Goal: Task Accomplishment & Management: Manage account settings

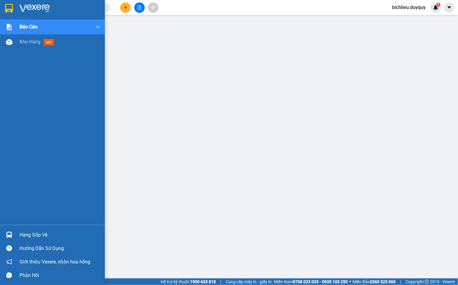
click at [9, 8] on img at bounding box center [9, 8] width 8 height 9
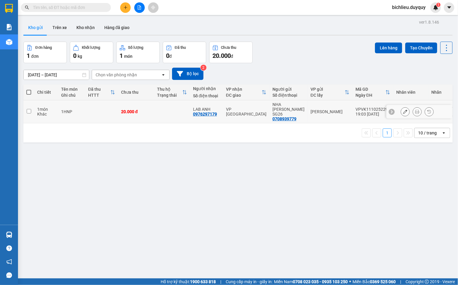
click at [27, 109] on input "checkbox" at bounding box center [29, 111] width 4 height 4
checkbox input "true"
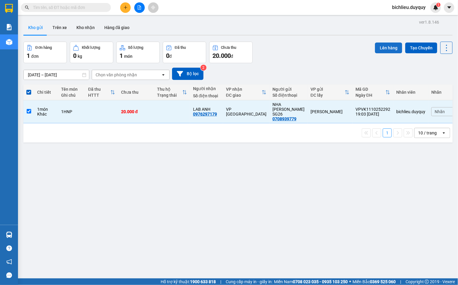
click at [379, 45] on button "Lên hàng" at bounding box center [388, 48] width 27 height 11
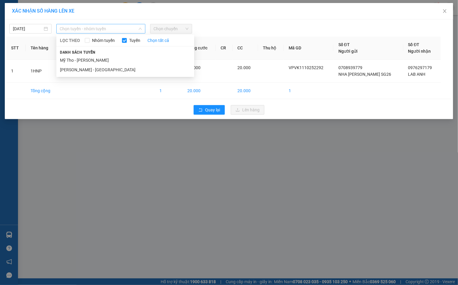
click at [118, 26] on span "Chọn tuyến - nhóm tuyến" at bounding box center [101, 28] width 82 height 9
click at [107, 59] on li "Mỹ Tho - [PERSON_NAME]" at bounding box center [125, 60] width 138 height 10
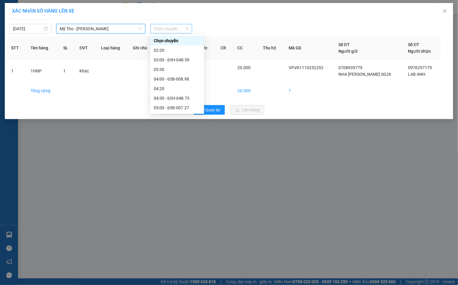
click at [179, 27] on span "Chọn chuyến" at bounding box center [171, 28] width 35 height 9
click at [168, 88] on div "04:20" at bounding box center [177, 88] width 47 height 7
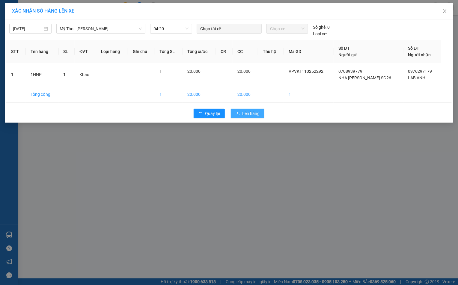
click at [238, 114] on icon "upload" at bounding box center [238, 113] width 4 height 4
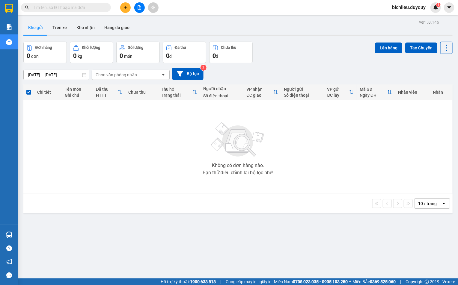
drag, startPoint x: 58, startPoint y: 31, endPoint x: 59, endPoint y: 37, distance: 6.1
click at [58, 32] on button "Trên xe" at bounding box center [60, 27] width 24 height 14
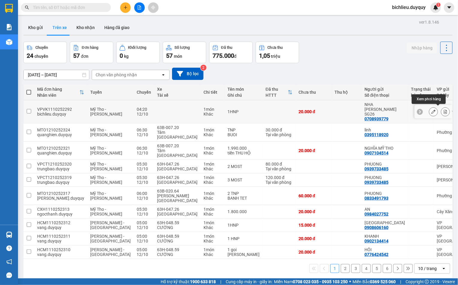
click at [443, 110] on icon at bounding box center [445, 112] width 4 height 4
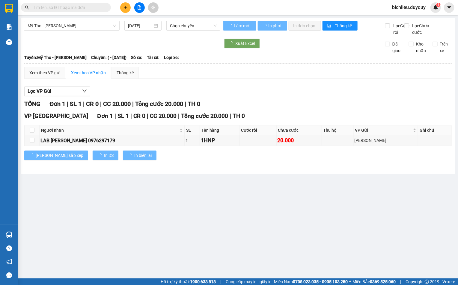
type input "12/10/2025"
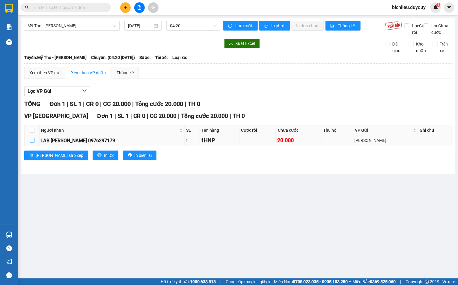
click at [30, 143] on input "checkbox" at bounding box center [32, 140] width 5 height 5
checkbox input "true"
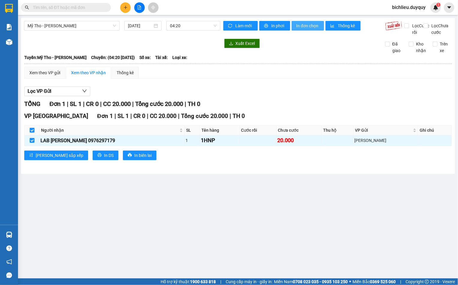
click at [310, 24] on span "In đơn chọn" at bounding box center [307, 25] width 23 height 7
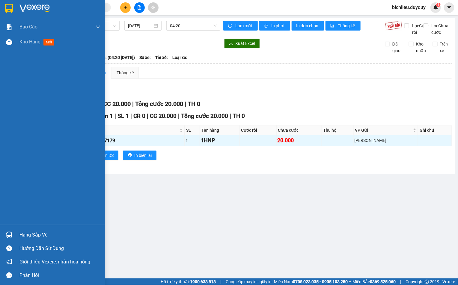
click at [5, 5] on img at bounding box center [9, 8] width 8 height 9
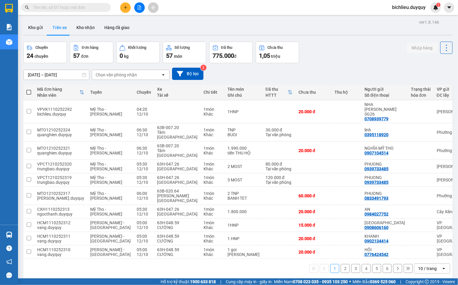
click at [418, 266] on div "10 / trang" at bounding box center [427, 269] width 19 height 6
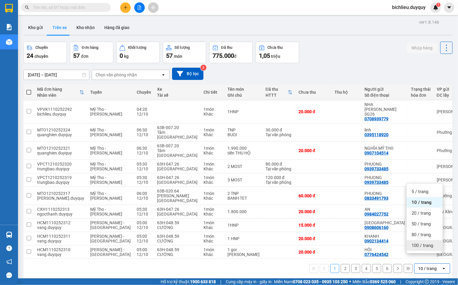
click at [415, 246] on span "100 / trang" at bounding box center [422, 246] width 22 height 6
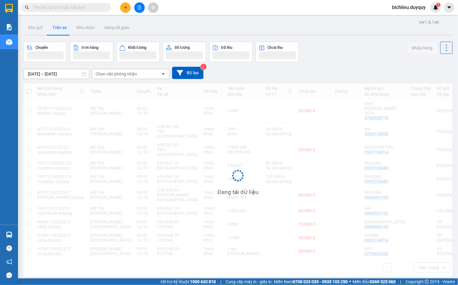
click at [31, 73] on input "[DATE] – [DATE]" at bounding box center [56, 74] width 65 height 10
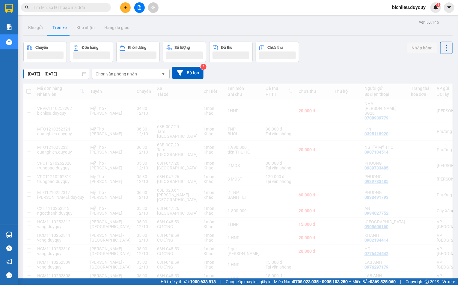
click at [26, 72] on input "[DATE] – [DATE]" at bounding box center [56, 74] width 65 height 10
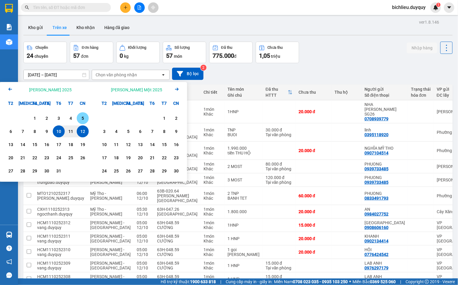
drag, startPoint x: 83, startPoint y: 116, endPoint x: 84, endPoint y: 128, distance: 11.7
click at [83, 116] on div "5" at bounding box center [83, 118] width 8 height 7
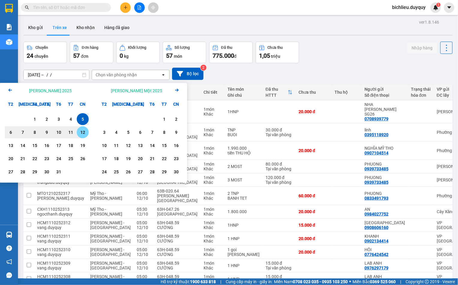
click at [84, 132] on div "12" at bounding box center [83, 132] width 8 height 7
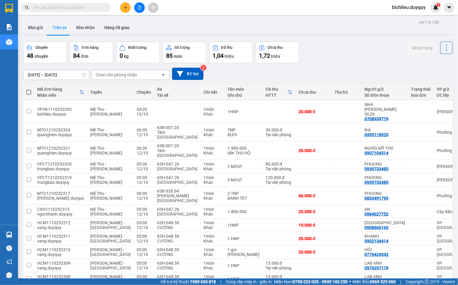
click at [130, 69] on div "05/10/2025 – 12/10/2025 Press the down arrow key to interact with the calendar …" at bounding box center [237, 74] width 429 height 12
click at [129, 77] on div "Chọn văn phòng nhận" at bounding box center [116, 75] width 41 height 6
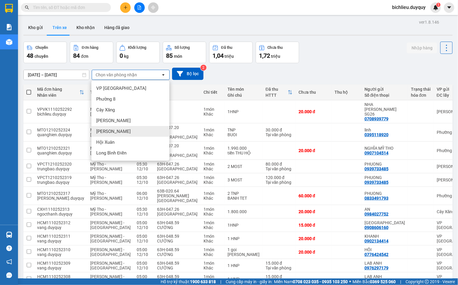
click at [117, 133] on div "Vĩnh Kim" at bounding box center [130, 131] width 78 height 11
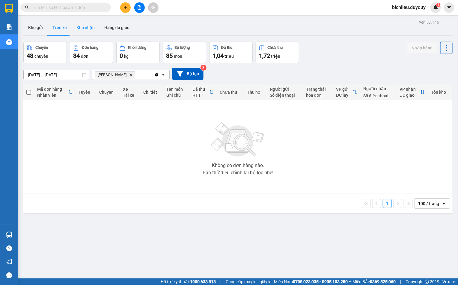
click at [74, 29] on button "Kho nhận" at bounding box center [86, 27] width 28 height 14
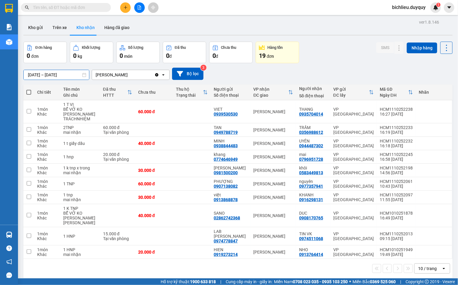
click at [25, 75] on input "[DATE] – [DATE]" at bounding box center [56, 75] width 65 height 10
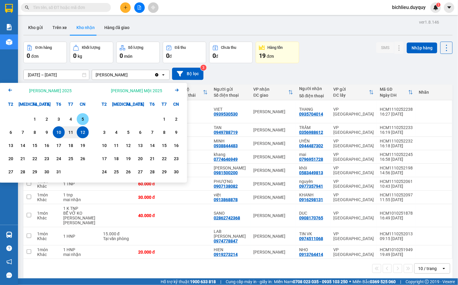
click at [78, 114] on div "5" at bounding box center [83, 119] width 12 height 12
click at [81, 130] on div "12" at bounding box center [83, 132] width 8 height 7
type input "05/10/2025 – 12/10/2025"
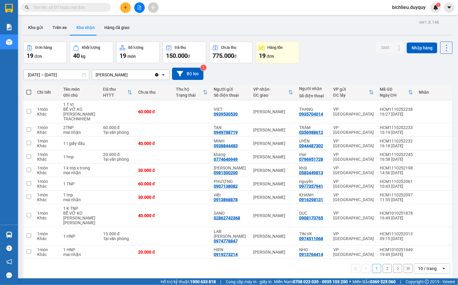
click at [418, 266] on div "10 / trang" at bounding box center [427, 269] width 19 height 6
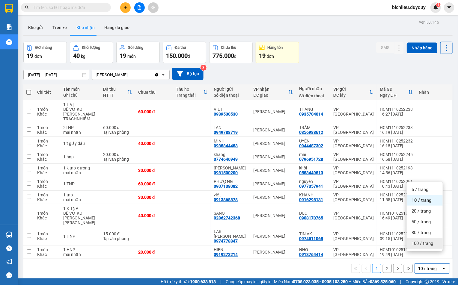
click at [417, 244] on span "100 / trang" at bounding box center [422, 244] width 22 height 6
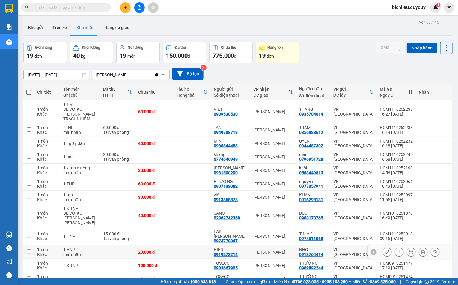
scroll to position [120, 0]
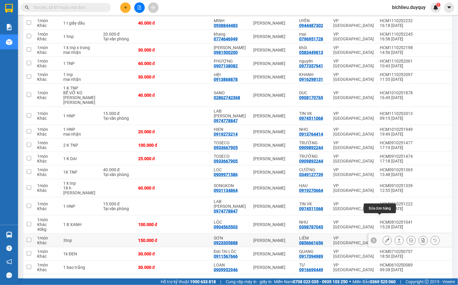
click at [385, 239] on icon at bounding box center [387, 241] width 4 height 4
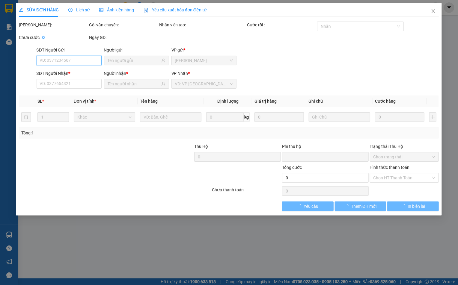
type input "0923305888"
type input "SƠN"
type input "0856661656"
type input "LIÊM"
type input "0"
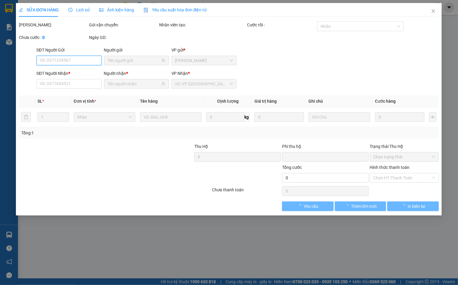
type input "150.000"
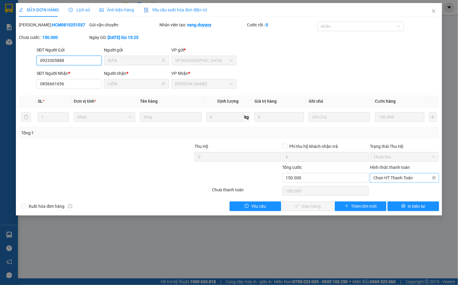
click at [377, 182] on span "Chọn HT Thanh Toán" at bounding box center [404, 178] width 62 height 9
click at [385, 190] on div "Tại văn phòng" at bounding box center [405, 191] width 62 height 7
type input "0"
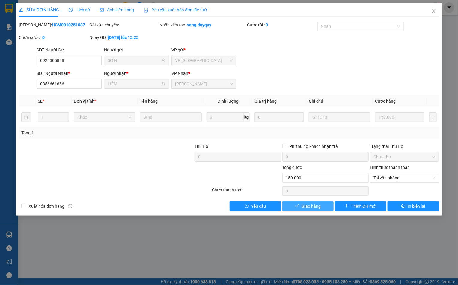
click at [319, 208] on span "Giao hàng" at bounding box center [310, 206] width 19 height 7
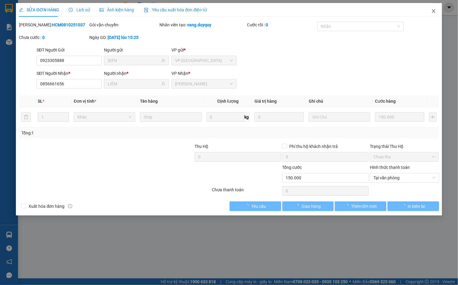
click at [432, 12] on icon "close" at bounding box center [433, 11] width 5 height 5
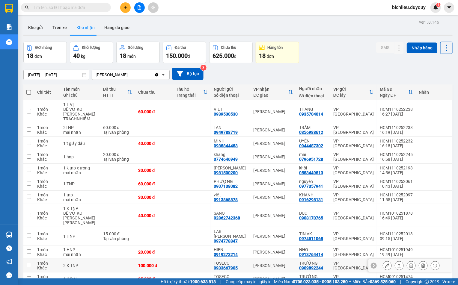
scroll to position [107, 0]
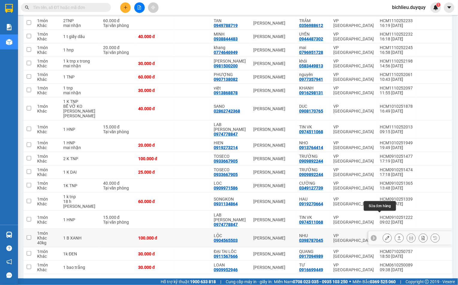
click at [385, 236] on icon at bounding box center [387, 238] width 4 height 4
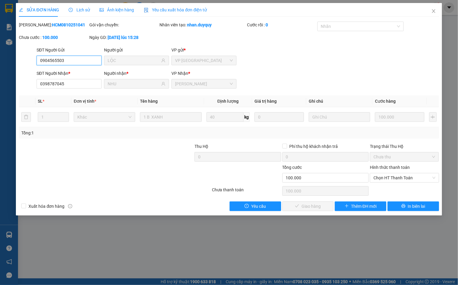
type input "0904565503"
type input "LỘC"
type input "0398787045"
type input "NHU"
type input "0"
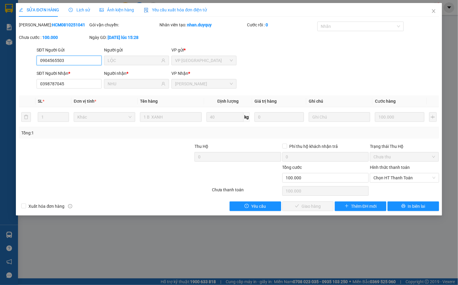
type input "100.000"
click at [380, 182] on span "Chọn HT Thanh Toán" at bounding box center [404, 178] width 62 height 9
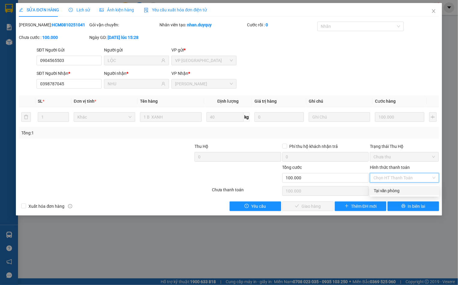
click at [384, 188] on div "Tại văn phòng" at bounding box center [405, 191] width 62 height 7
type input "0"
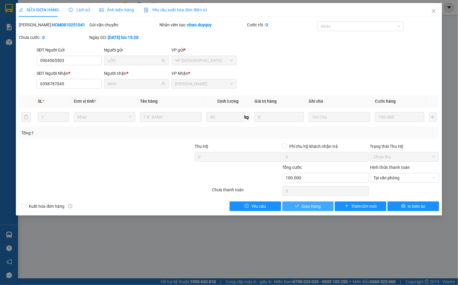
click at [316, 210] on span "Giao hàng" at bounding box center [310, 206] width 19 height 7
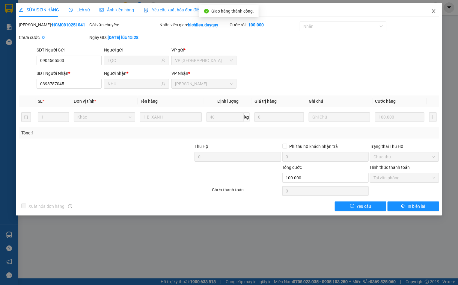
click at [433, 11] on icon "close" at bounding box center [433, 11] width 5 height 5
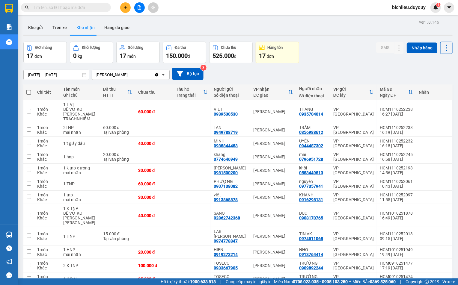
scroll to position [88, 0]
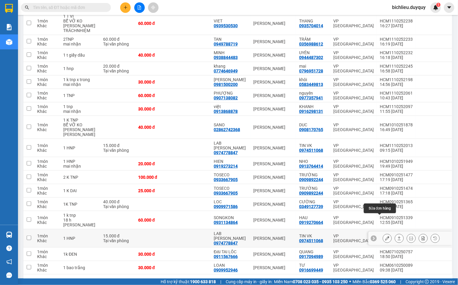
click at [385, 236] on icon at bounding box center [387, 238] width 4 height 4
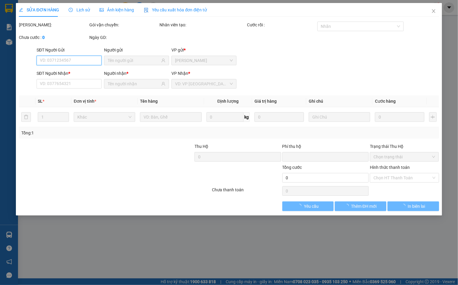
type input "0974778847"
type input "LAB TOAN ANH"
type input "0974511068"
type input "TIN VK"
type input "0"
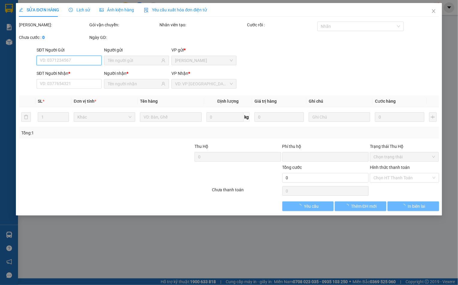
type input "15.000"
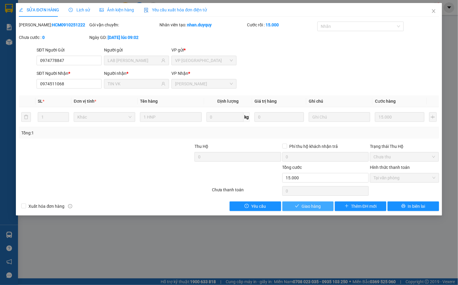
click at [313, 207] on span "Giao hàng" at bounding box center [310, 206] width 19 height 7
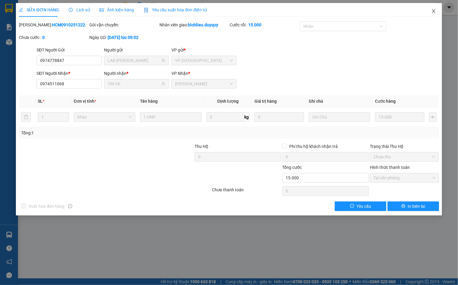
click at [433, 12] on icon "close" at bounding box center [433, 11] width 3 height 4
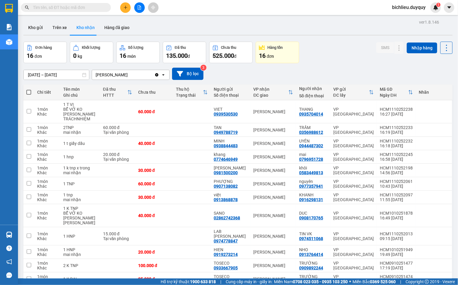
scroll to position [75, 0]
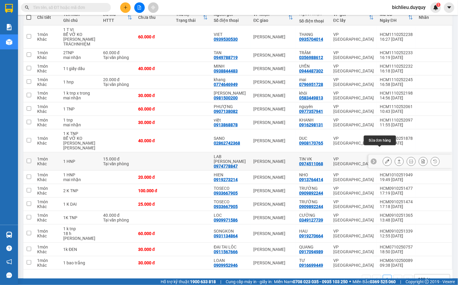
click at [385, 159] on icon at bounding box center [387, 161] width 4 height 4
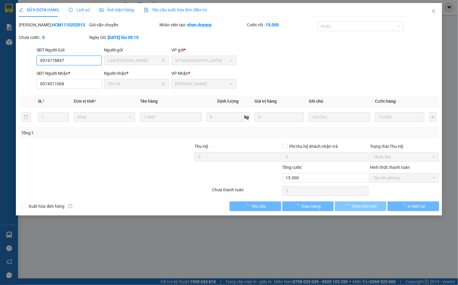
type input "0974778847"
type input "LAB TOAN ANH"
type input "0974511068"
type input "TIN VK"
type input "0"
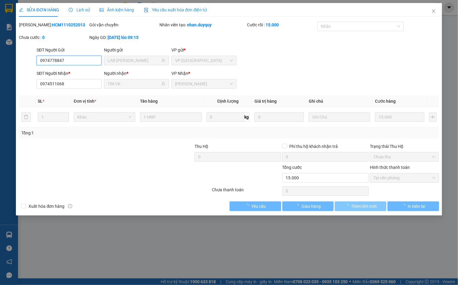
type input "15.000"
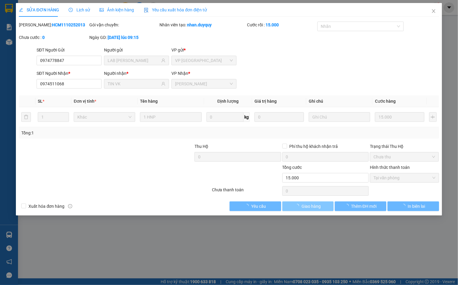
click at [311, 209] on span "Giao hàng" at bounding box center [310, 206] width 19 height 7
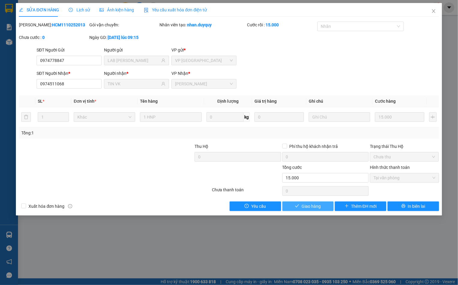
click at [310, 206] on span "Giao hàng" at bounding box center [310, 206] width 19 height 7
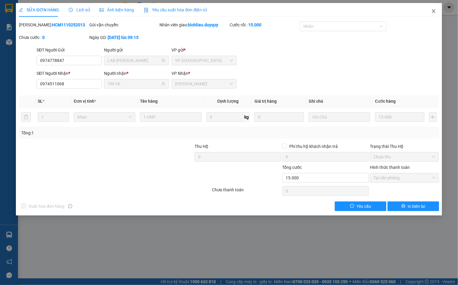
click at [433, 13] on icon "close" at bounding box center [433, 11] width 5 height 5
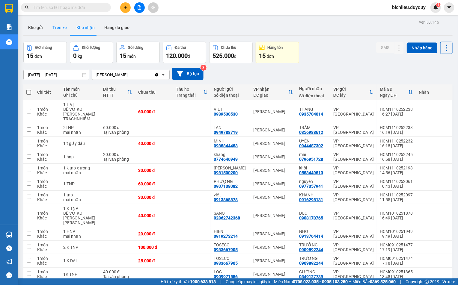
click at [55, 31] on button "Trên xe" at bounding box center [60, 27] width 24 height 14
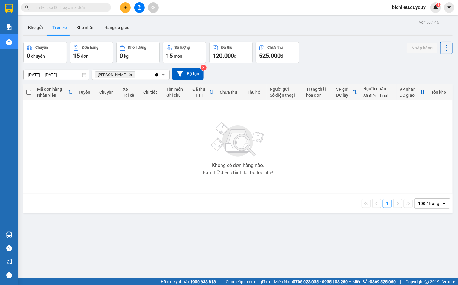
click at [129, 75] on icon "Delete" at bounding box center [131, 75] width 4 height 4
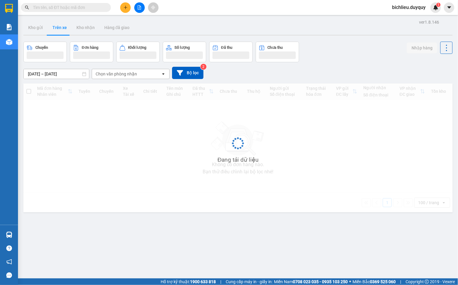
click at [142, 76] on div "Chọn văn phòng nhận" at bounding box center [126, 74] width 69 height 10
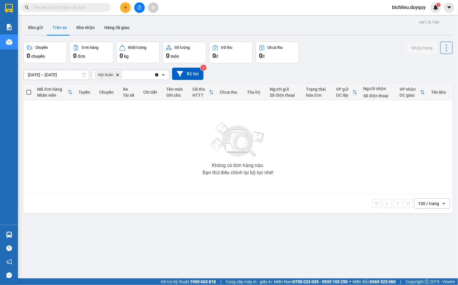
click at [119, 79] on div "Hội Xuân Delete" at bounding box center [123, 75] width 62 height 10
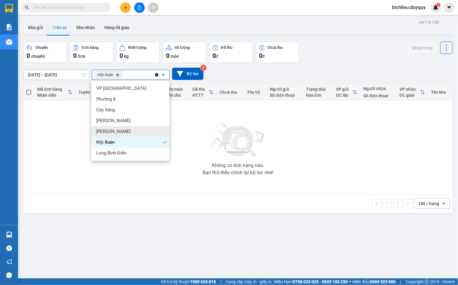
click at [114, 131] on div "Vĩnh Kim" at bounding box center [130, 131] width 78 height 11
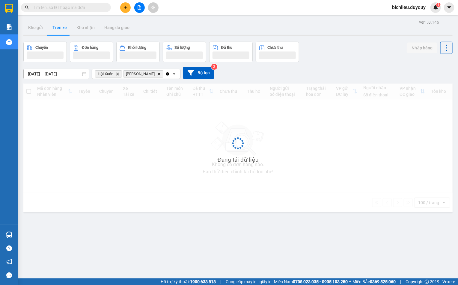
click at [157, 75] on icon "Delete" at bounding box center [159, 74] width 4 height 4
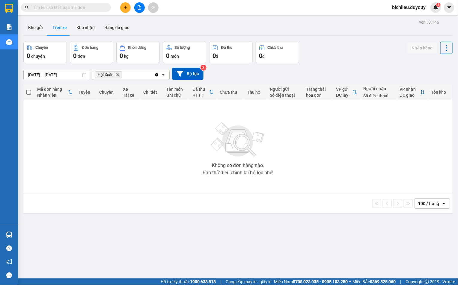
click at [115, 75] on span "Hội Xuân Delete" at bounding box center [108, 74] width 27 height 7
click at [118, 74] on icon "Delete" at bounding box center [118, 75] width 4 height 4
